Goal: Information Seeking & Learning: Learn about a topic

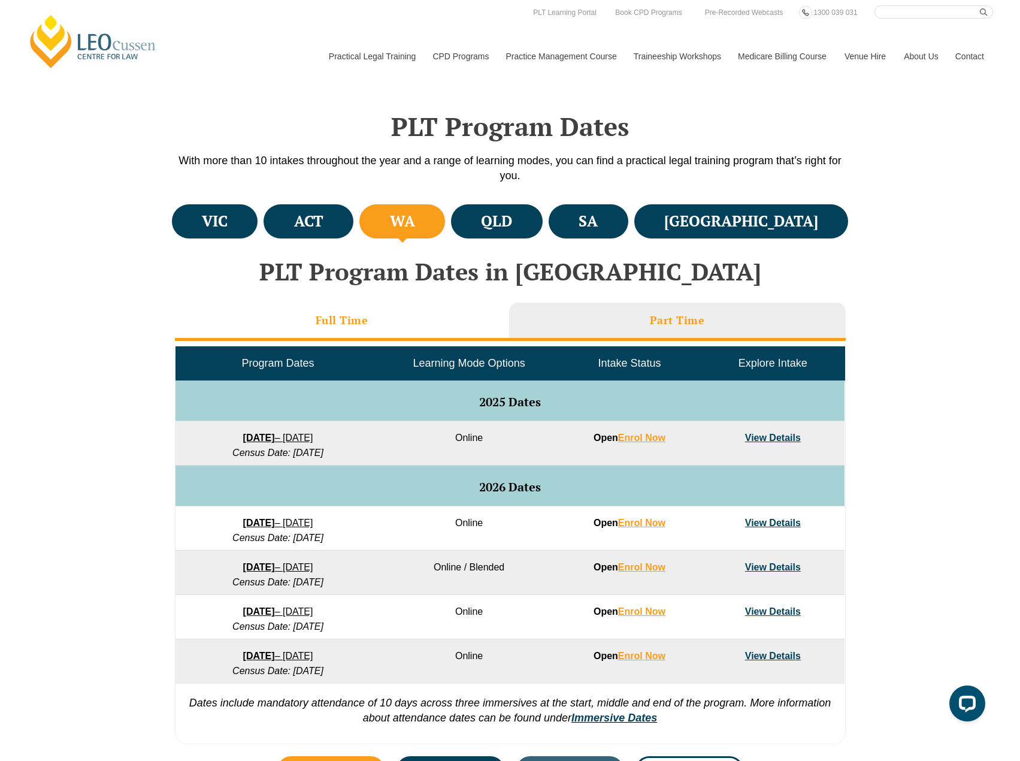
click at [328, 315] on h3 "Full Time" at bounding box center [342, 320] width 53 height 14
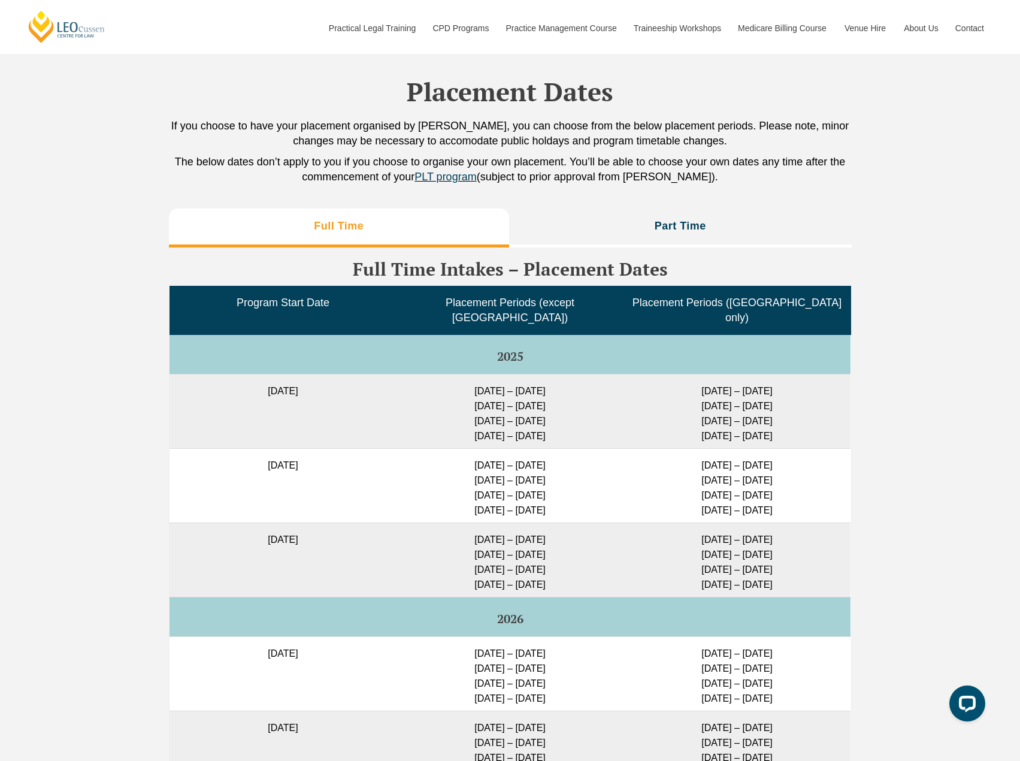
scroll to position [2875, 0]
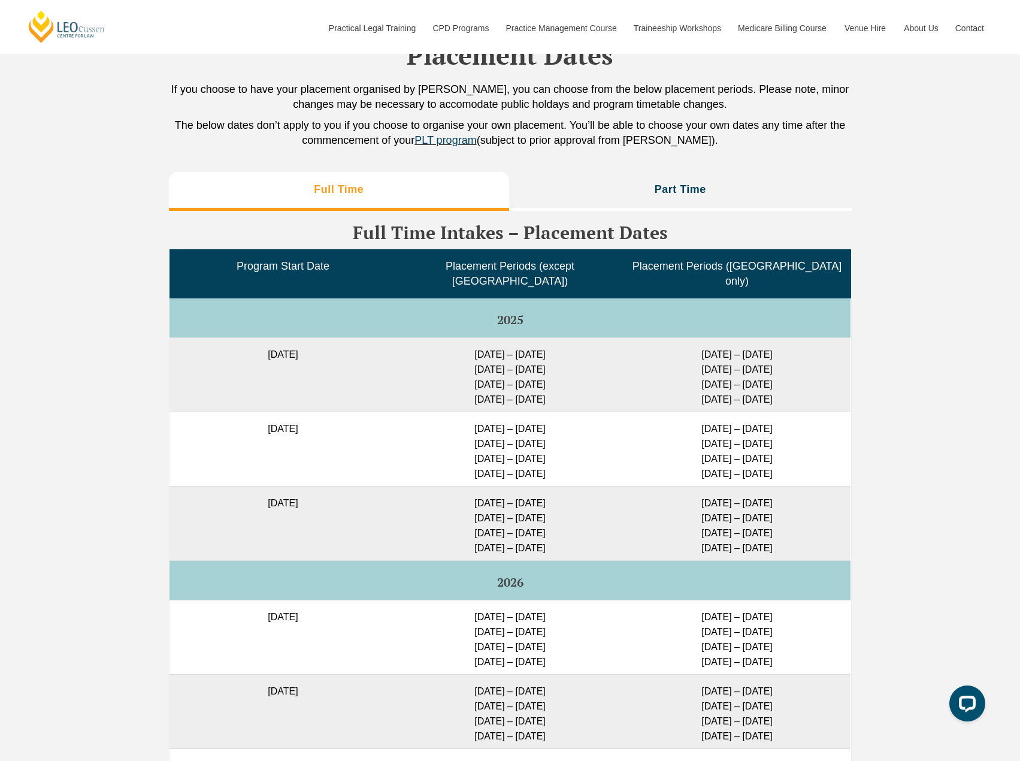
click at [918, 388] on div "Full Time Part Time Full Time Intakes – Placement Dates Program Start Date Plac…" at bounding box center [510, 628] width 1020 height 924
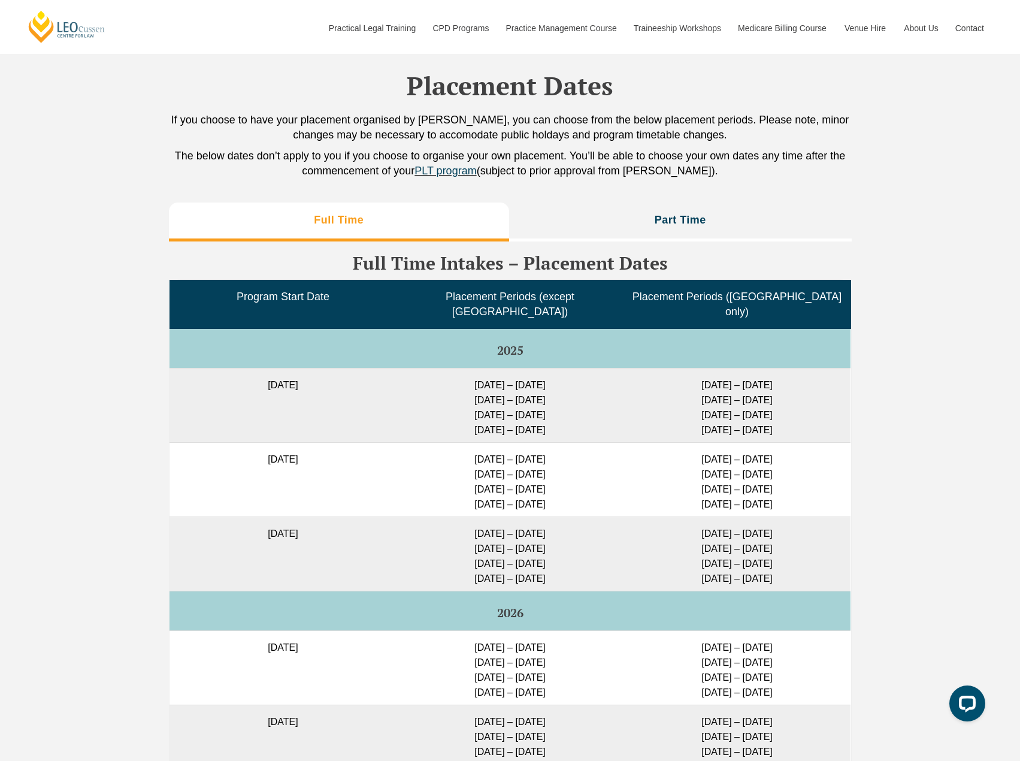
scroll to position [2815, 0]
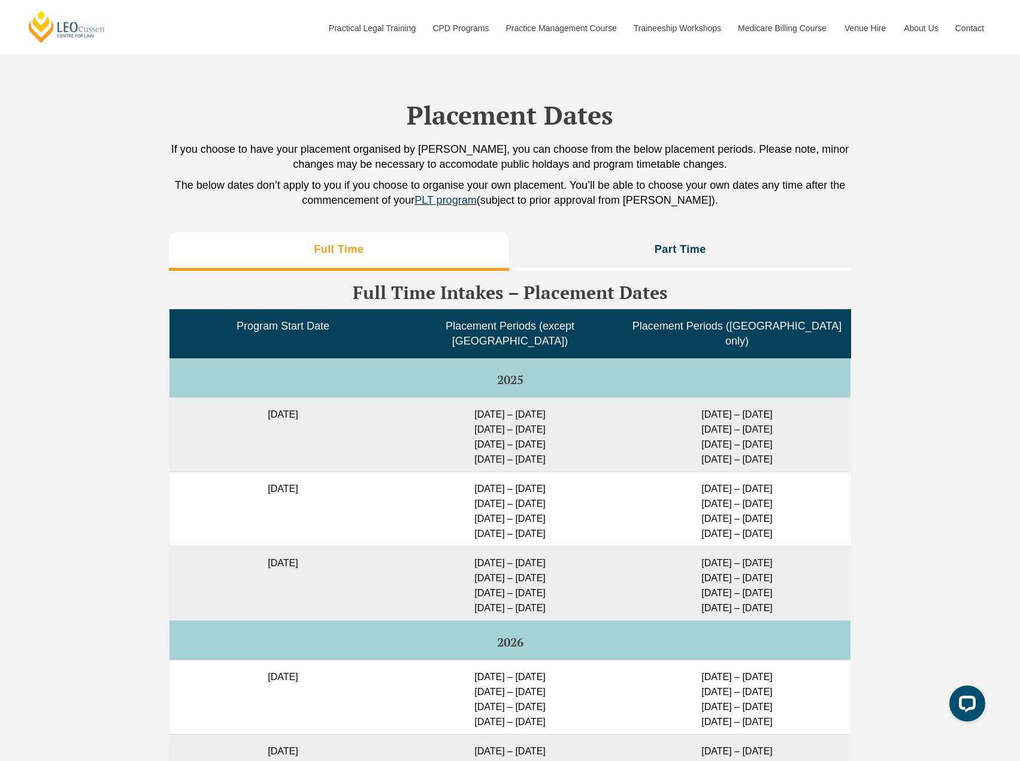
click at [784, 226] on div "Placement Dates If you choose to have your placement organised by [PERSON_NAME]…" at bounding box center [510, 136] width 683 height 180
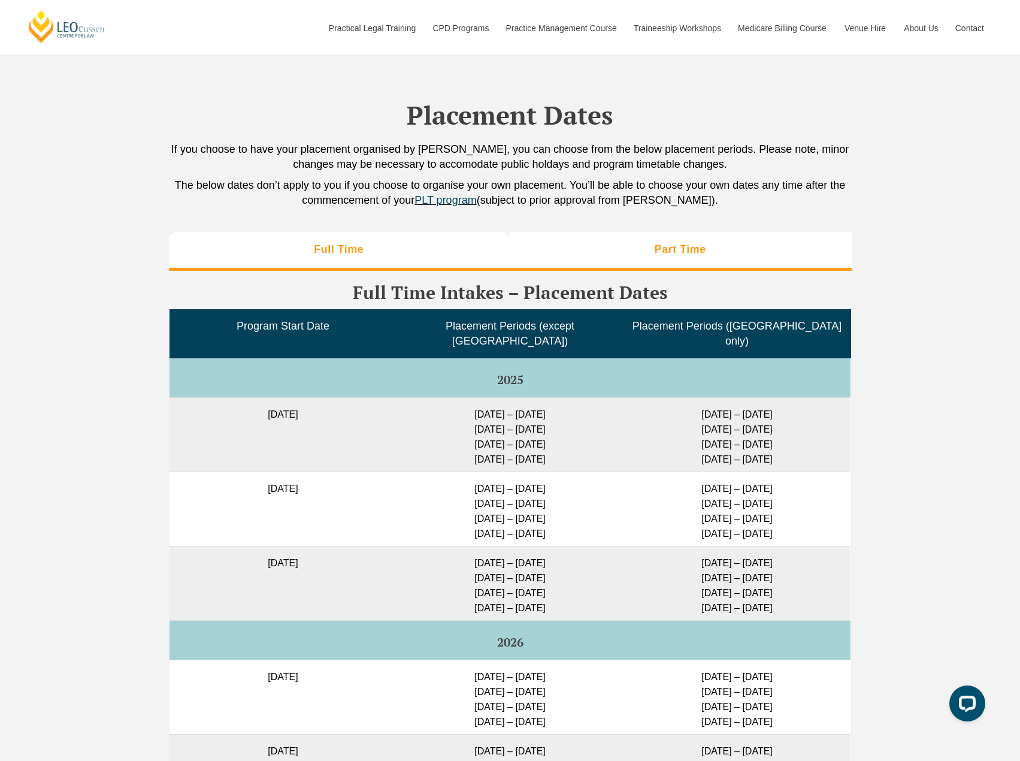
click at [783, 260] on li "Part Time" at bounding box center [680, 251] width 343 height 38
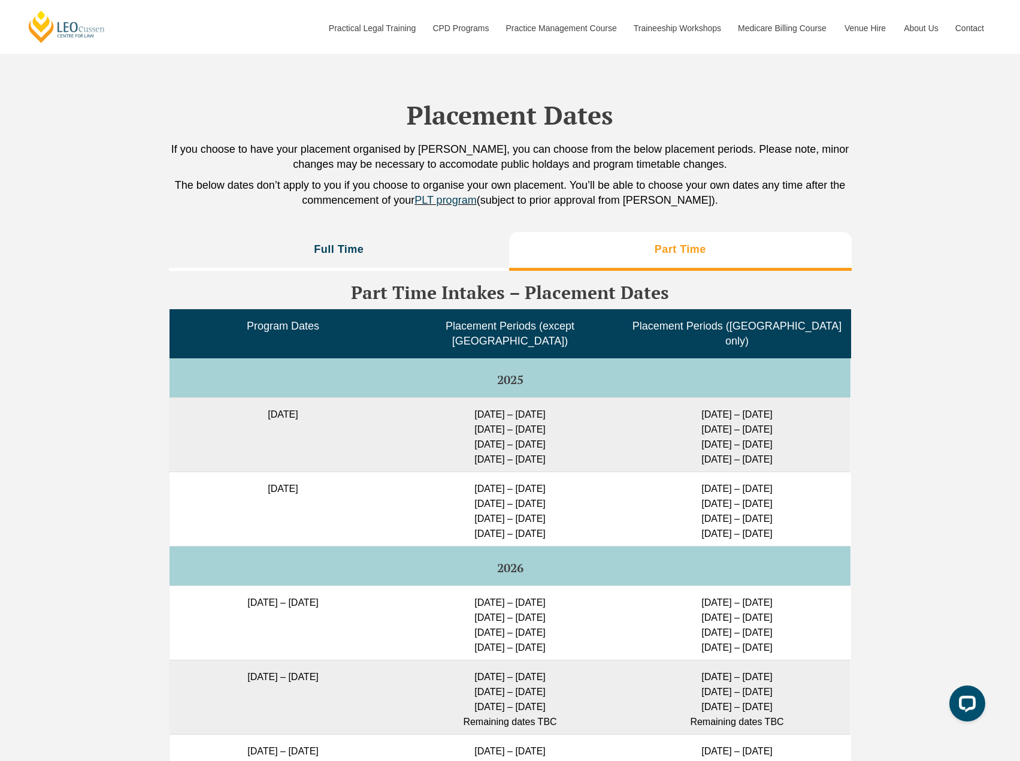
click at [532, 484] on td "[DATE] – [DATE] [DATE] – [DATE] [DATE] – [DATE] [DATE] – [DATE]" at bounding box center [510, 508] width 227 height 74
drag, startPoint x: 537, startPoint y: 493, endPoint x: 478, endPoint y: 492, distance: 59.3
click at [478, 492] on td "[DATE] – [DATE] [DATE] – [DATE] [DATE] – [DATE] [DATE] – [DATE]" at bounding box center [510, 508] width 227 height 74
drag, startPoint x: 748, startPoint y: 491, endPoint x: 694, endPoint y: 488, distance: 54.0
click at [694, 488] on td "[DATE] – [DATE] [DATE] – [DATE] [DATE] – [DATE] [DATE] – [DATE]" at bounding box center [737, 508] width 227 height 74
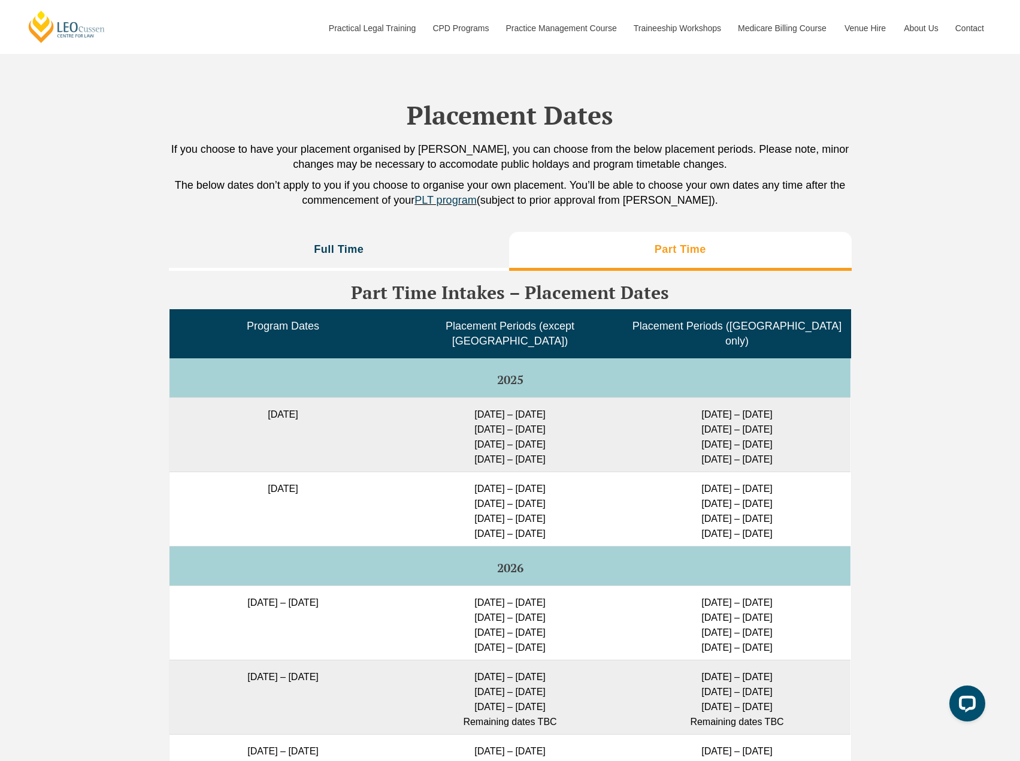
click at [772, 485] on td "[DATE] – [DATE] [DATE] – [DATE] [DATE] – [DATE] [DATE] – [DATE]" at bounding box center [737, 508] width 227 height 74
drag, startPoint x: 478, startPoint y: 487, endPoint x: 457, endPoint y: 487, distance: 21.0
click at [457, 487] on td "[DATE] – [DATE] [DATE] – [DATE] [DATE] – [DATE] [DATE] – [DATE]" at bounding box center [510, 508] width 227 height 74
click at [469, 490] on td "[DATE] – [DATE] [DATE] – [DATE] [DATE] – [DATE] [DATE] – [DATE]" at bounding box center [510, 508] width 227 height 74
